Goal: Check status

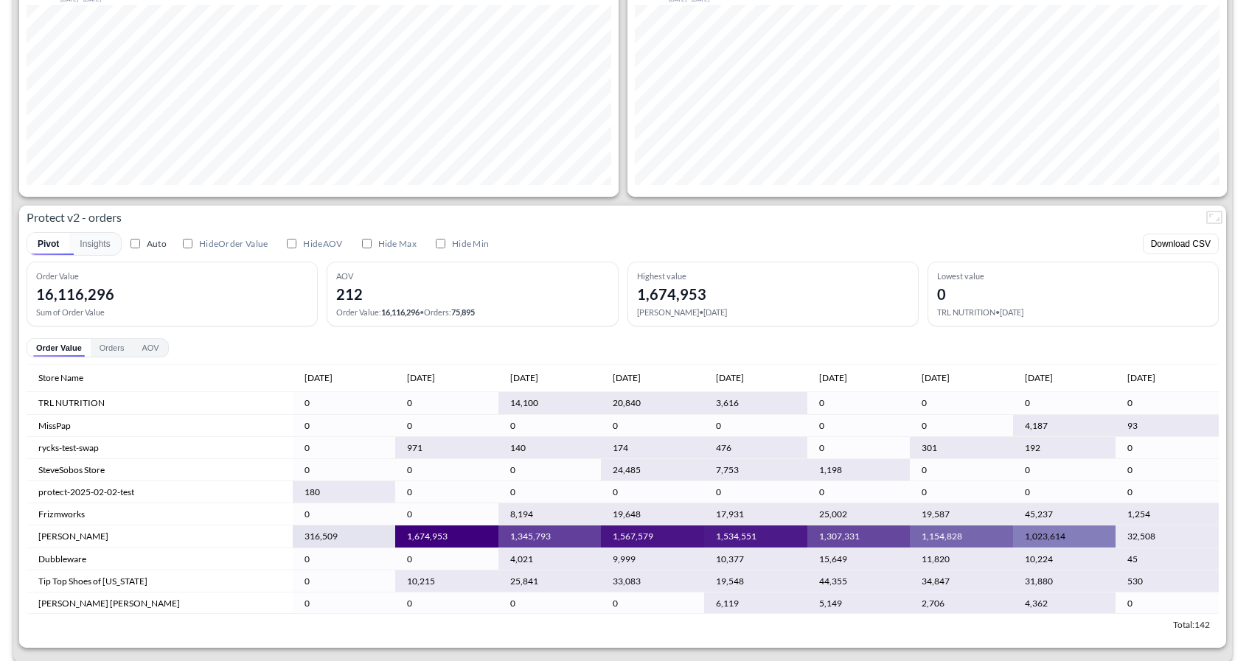
scroll to position [2653, 0]
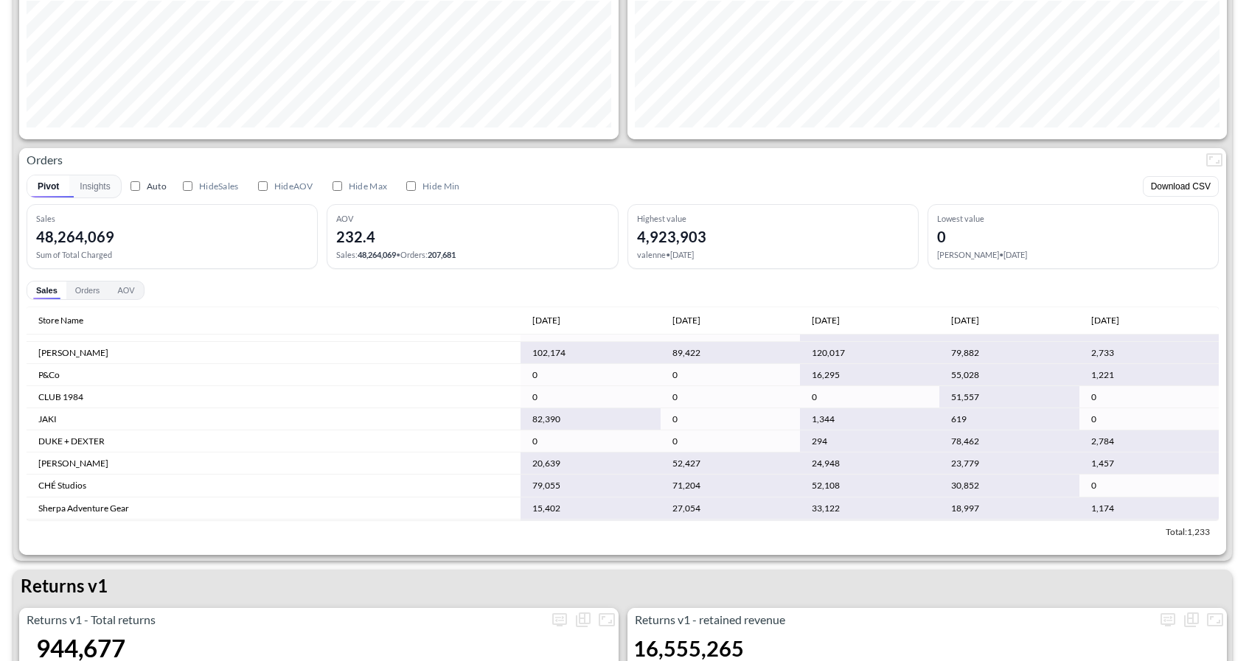
scroll to position [220, 0]
